Goal: Book appointment/travel/reservation

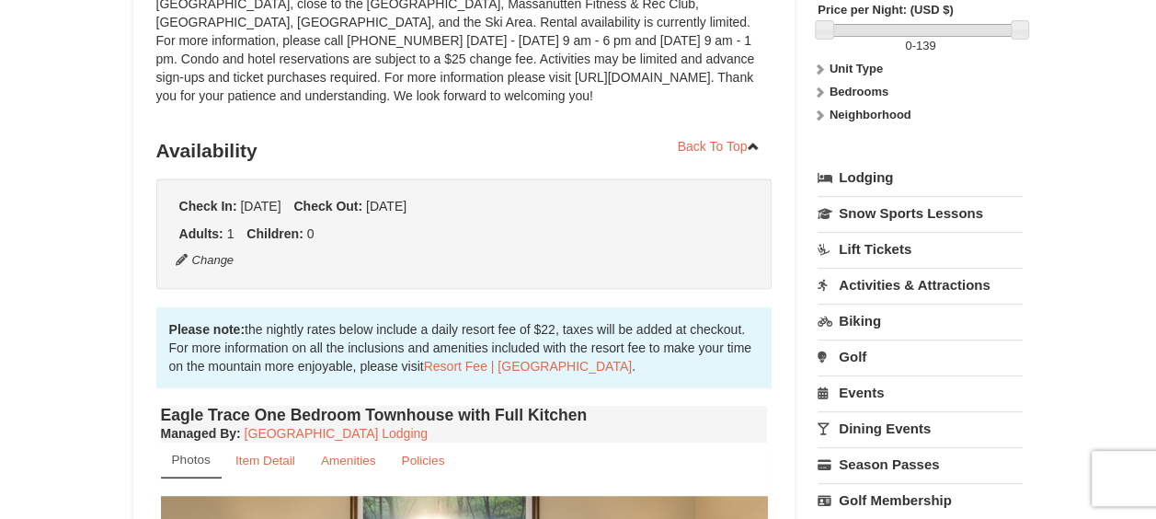
scroll to position [368, 0]
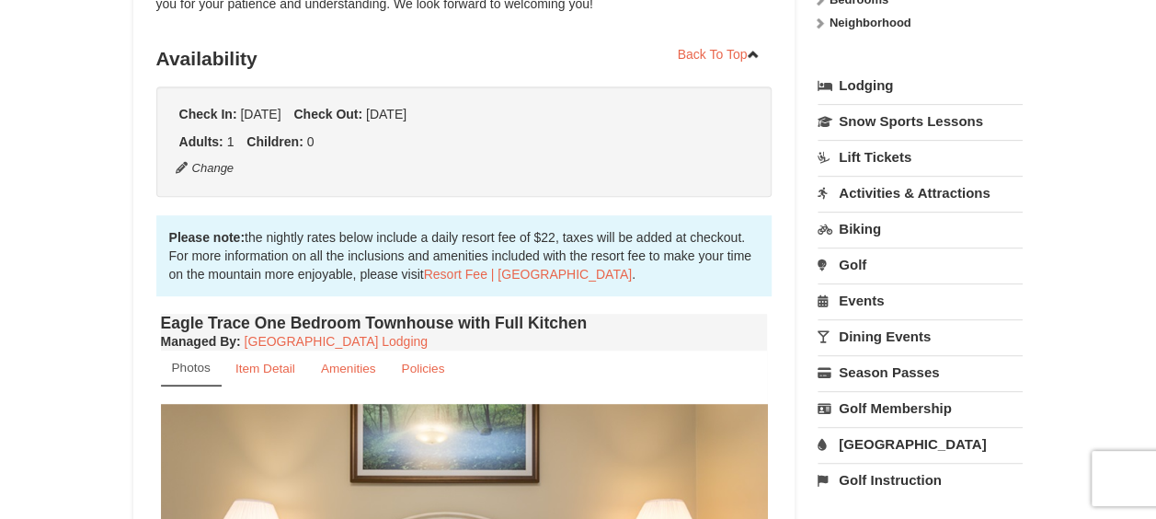
click at [901, 332] on link "Dining Events" at bounding box center [920, 336] width 205 height 34
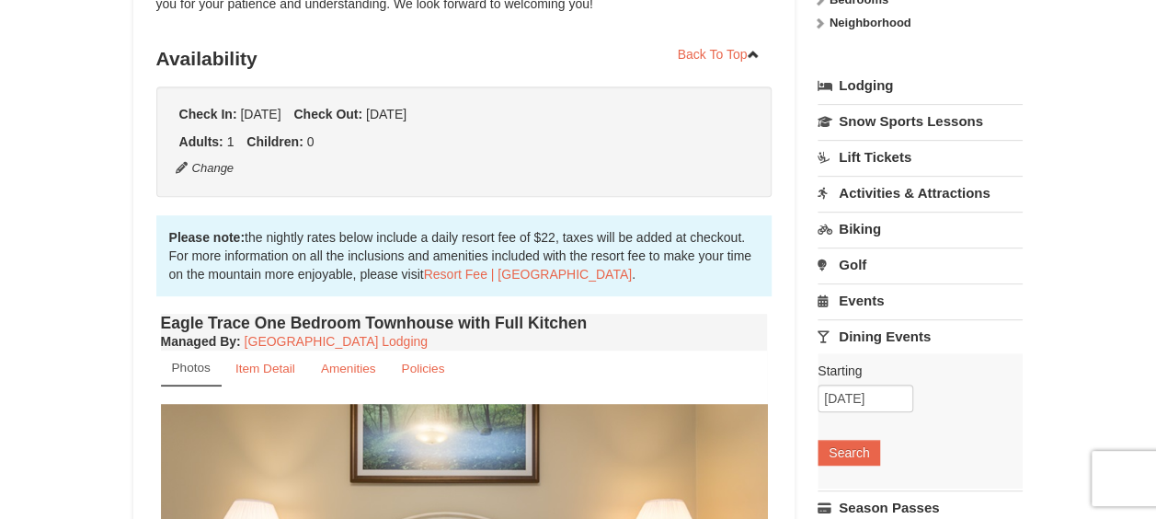
click at [892, 221] on link "Biking" at bounding box center [920, 229] width 205 height 34
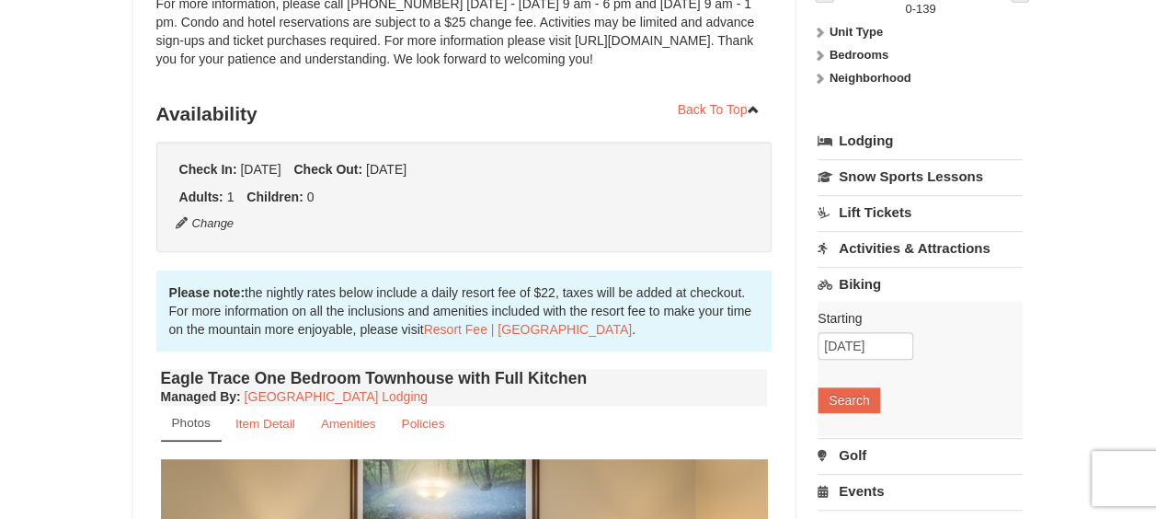
scroll to position [276, 0]
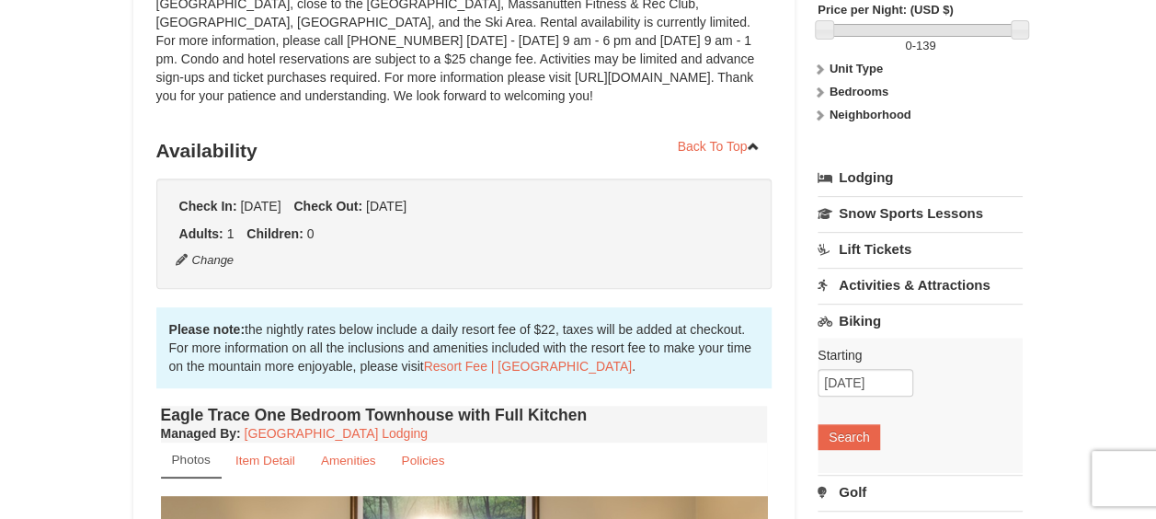
click at [931, 292] on link "Activities & Attractions" at bounding box center [920, 285] width 205 height 34
click at [824, 389] on button "Search" at bounding box center [849, 401] width 63 height 26
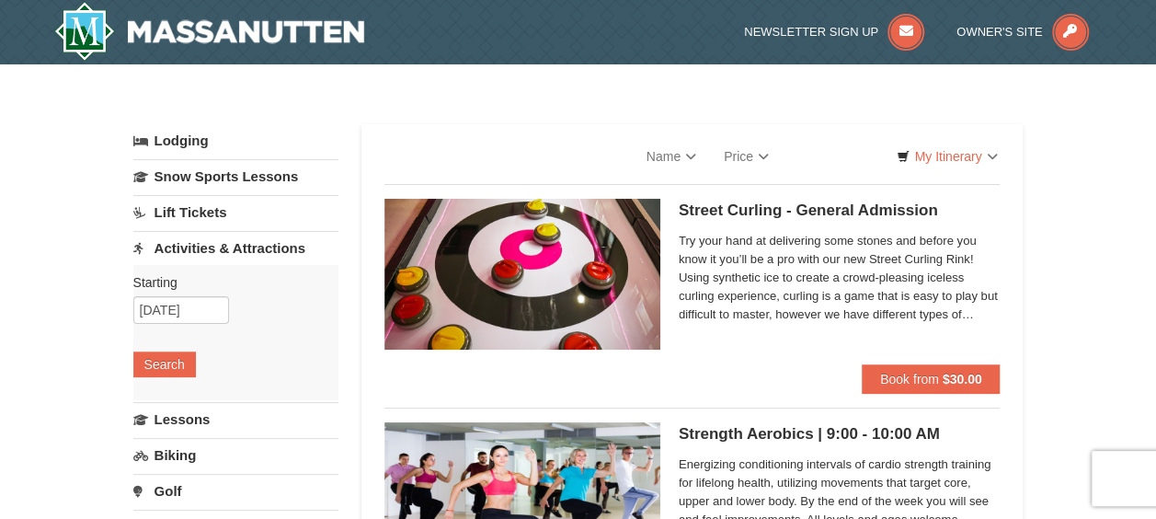
select select "9"
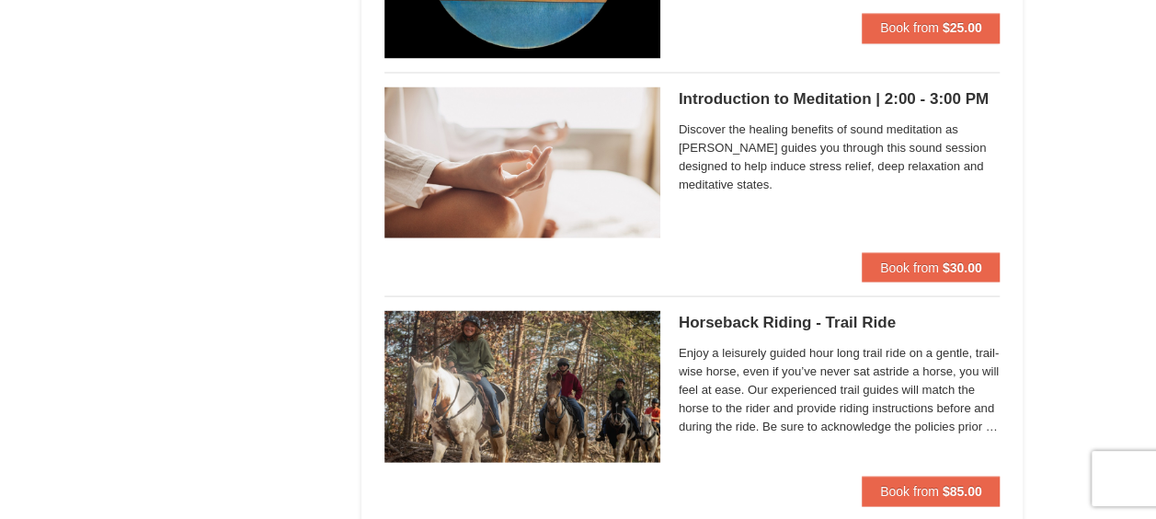
scroll to position [1747, 0]
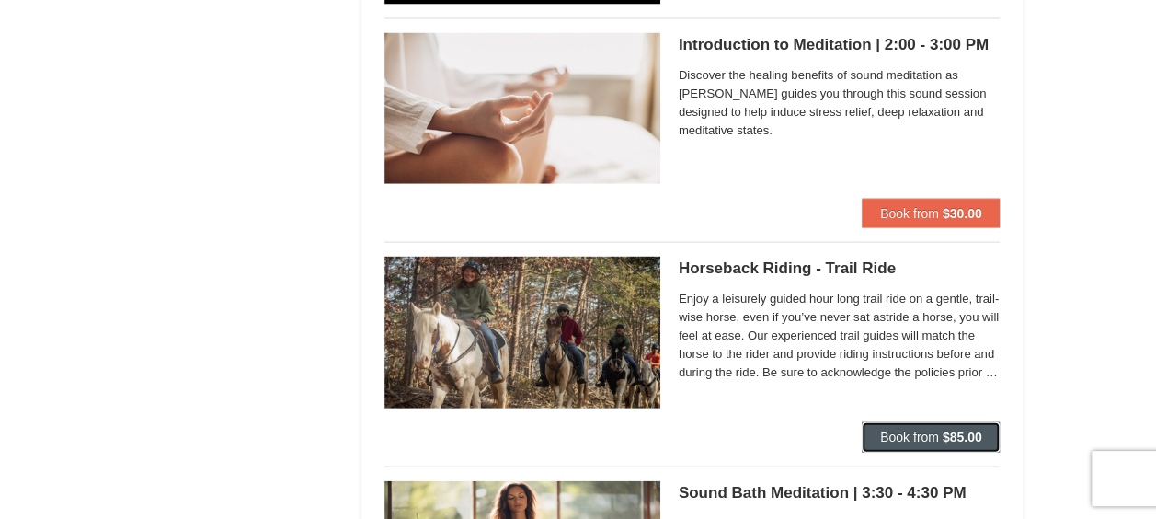
click at [887, 441] on button "Book from $85.00" at bounding box center [931, 436] width 139 height 29
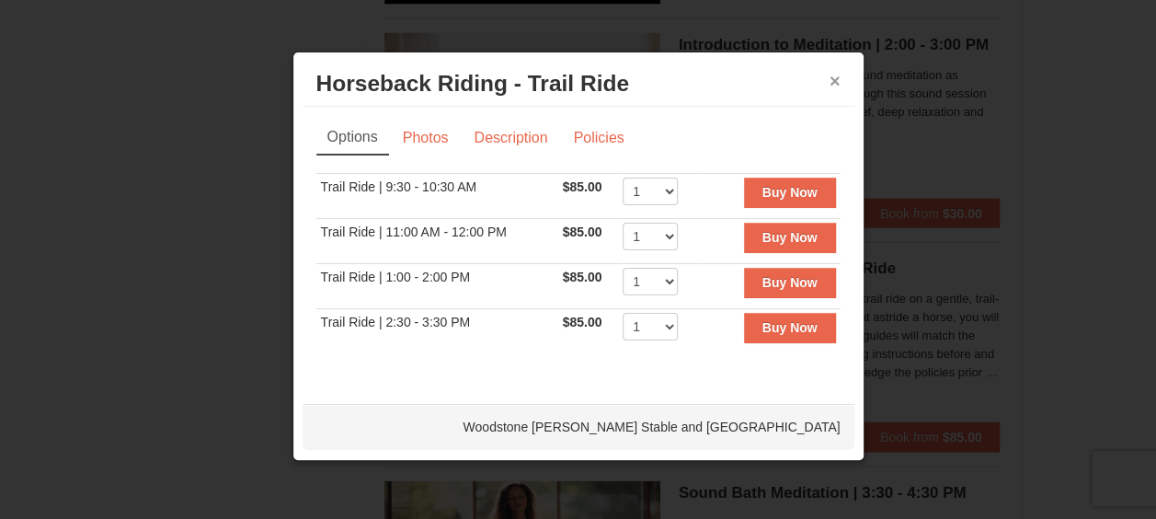
click at [837, 86] on button "×" at bounding box center [835, 81] width 11 height 18
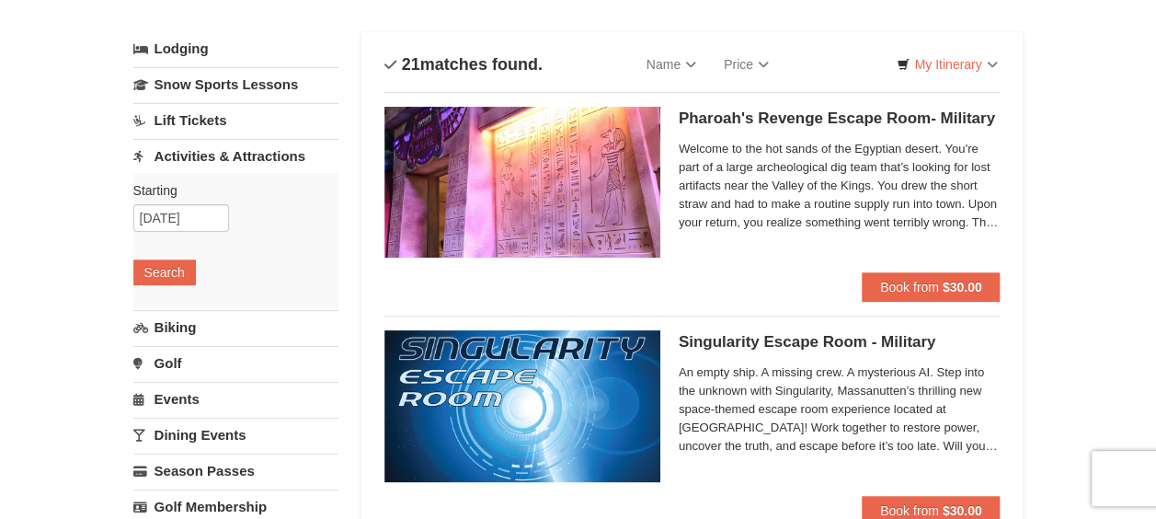
scroll to position [0, 0]
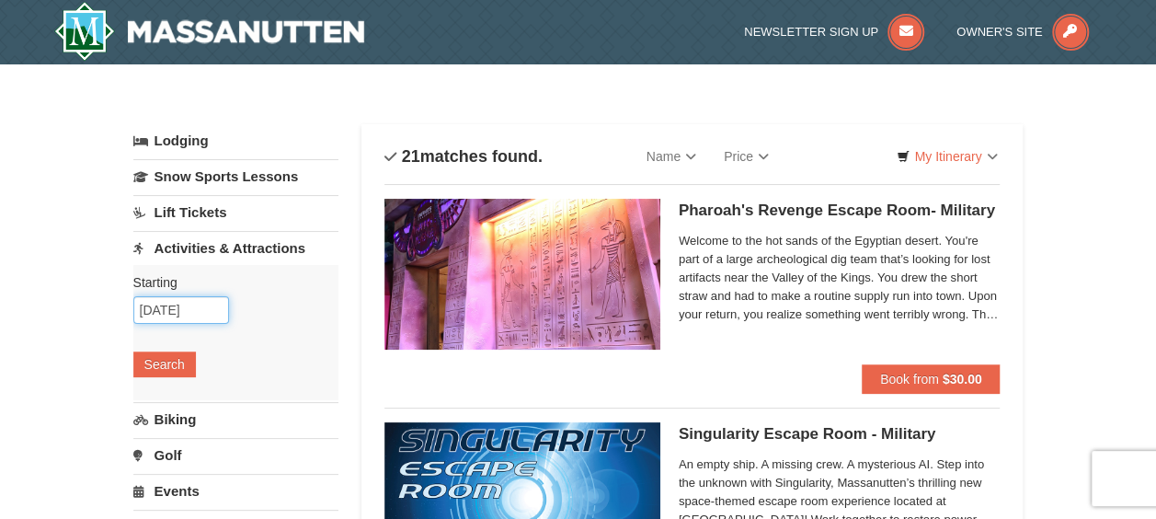
click at [170, 309] on input "10/06/2025" at bounding box center [181, 310] width 96 height 28
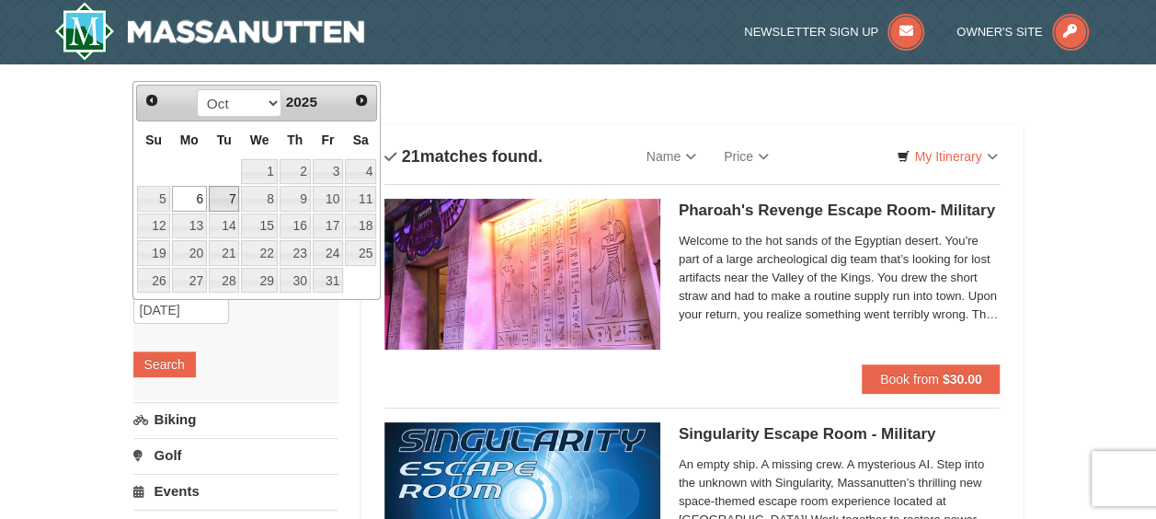
click at [224, 196] on link "7" at bounding box center [224, 199] width 31 height 26
type input "[DATE]"
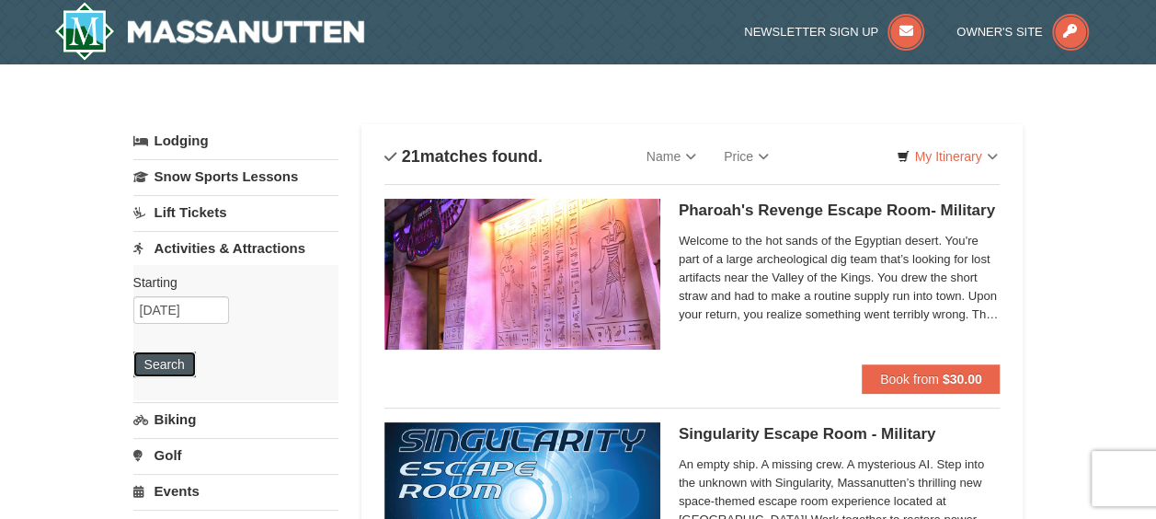
click at [180, 368] on button "Search" at bounding box center [164, 364] width 63 height 26
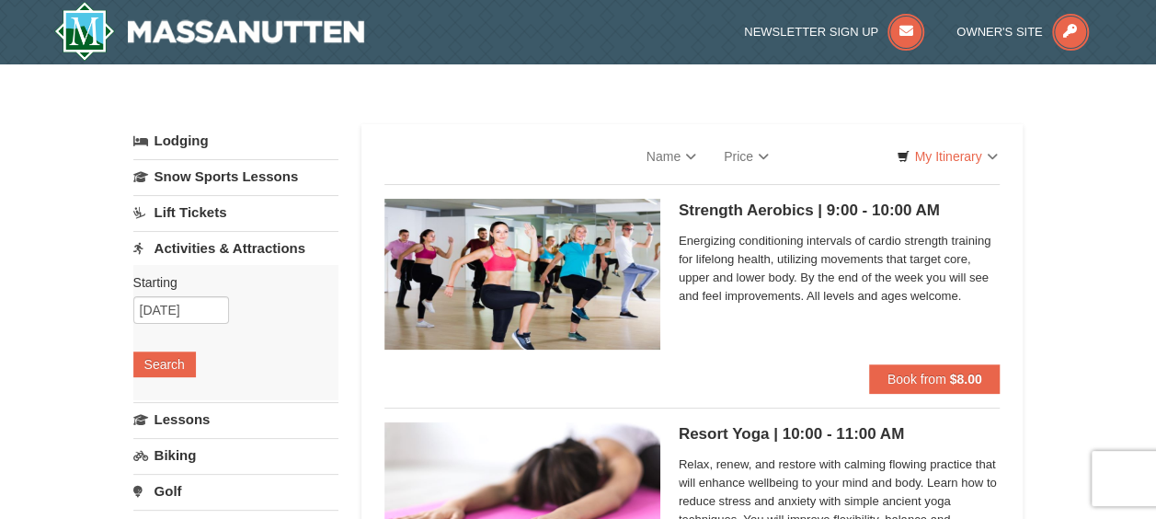
select select "9"
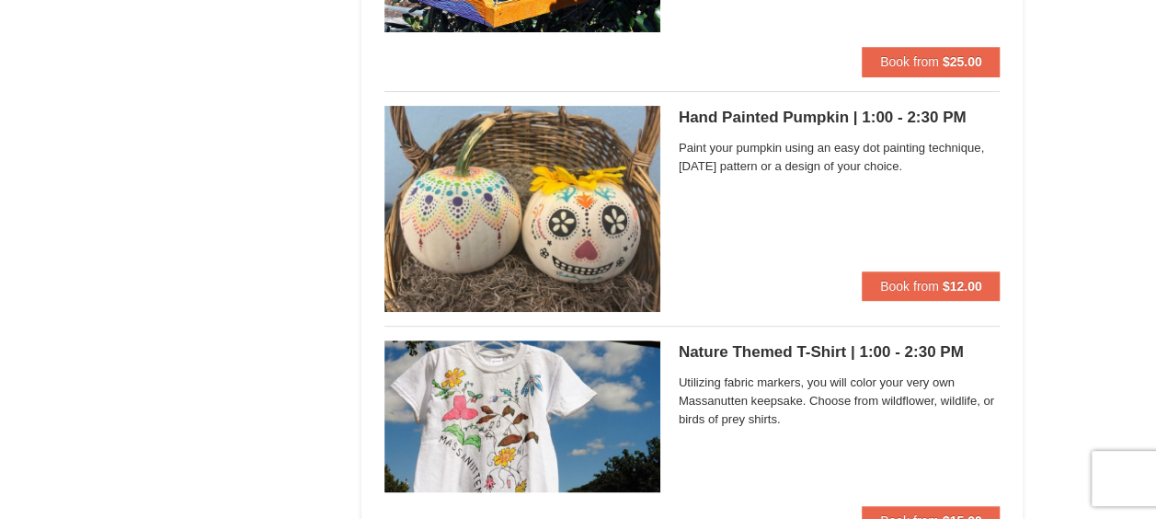
scroll to position [3643, 0]
